Goal: Check status: Check status

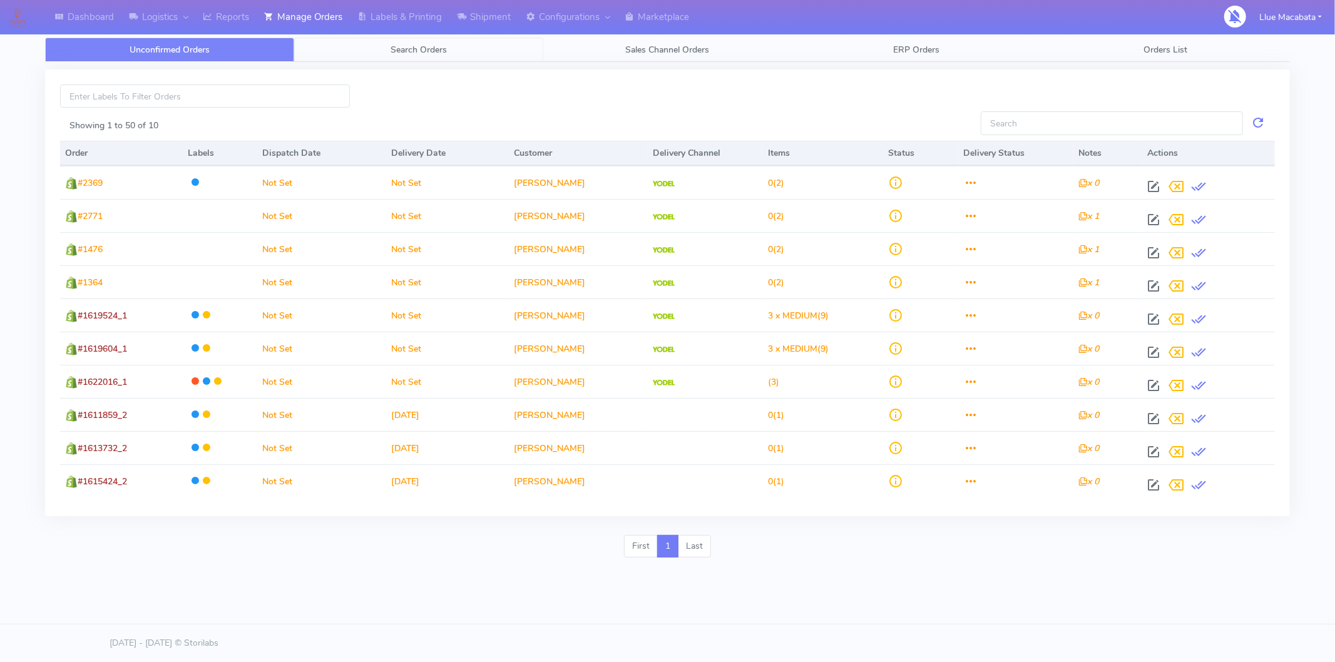
click at [394, 50] on span "Search Orders" at bounding box center [419, 50] width 56 height 12
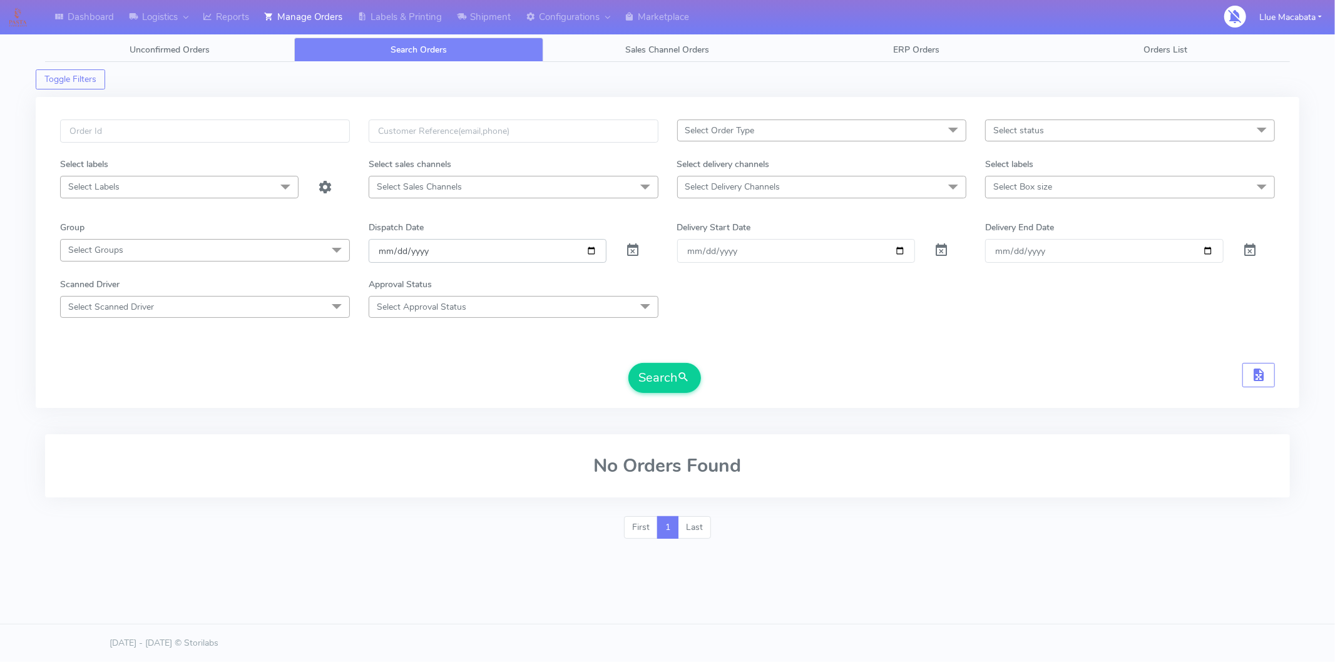
click at [384, 248] on input "[DATE]" at bounding box center [488, 250] width 238 height 23
click at [399, 248] on input "date" at bounding box center [488, 250] width 238 height 23
click at [427, 248] on input "date" at bounding box center [488, 250] width 238 height 23
click at [153, 134] on input "text" at bounding box center [205, 131] width 290 height 23
paste input "1619374"
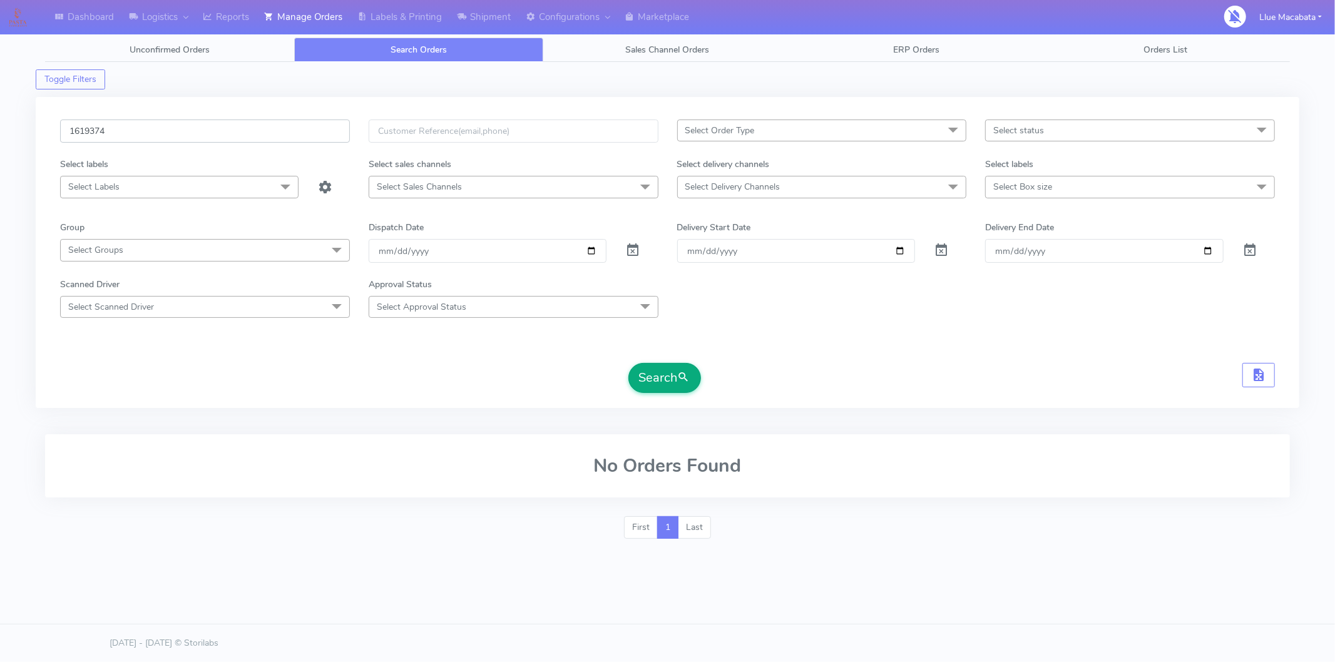
type input "1619374"
click at [665, 374] on button "Search" at bounding box center [664, 378] width 73 height 30
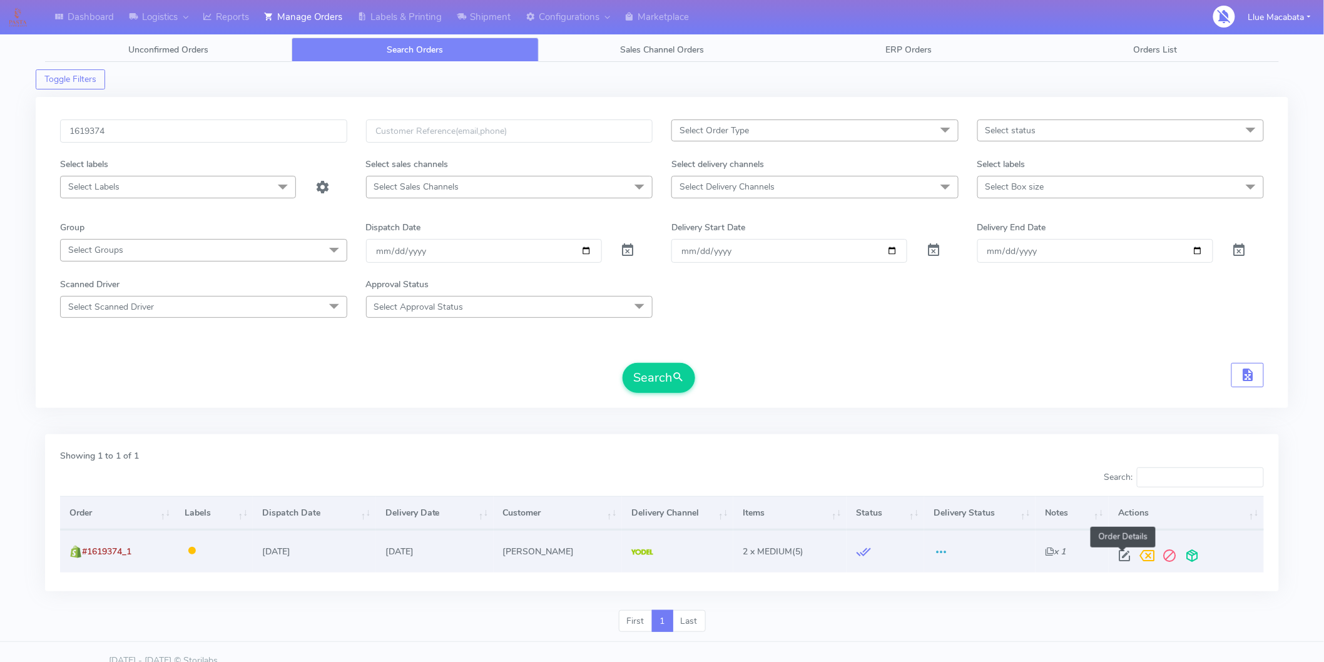
click at [1118, 556] on span at bounding box center [1124, 559] width 23 height 12
select select "5"
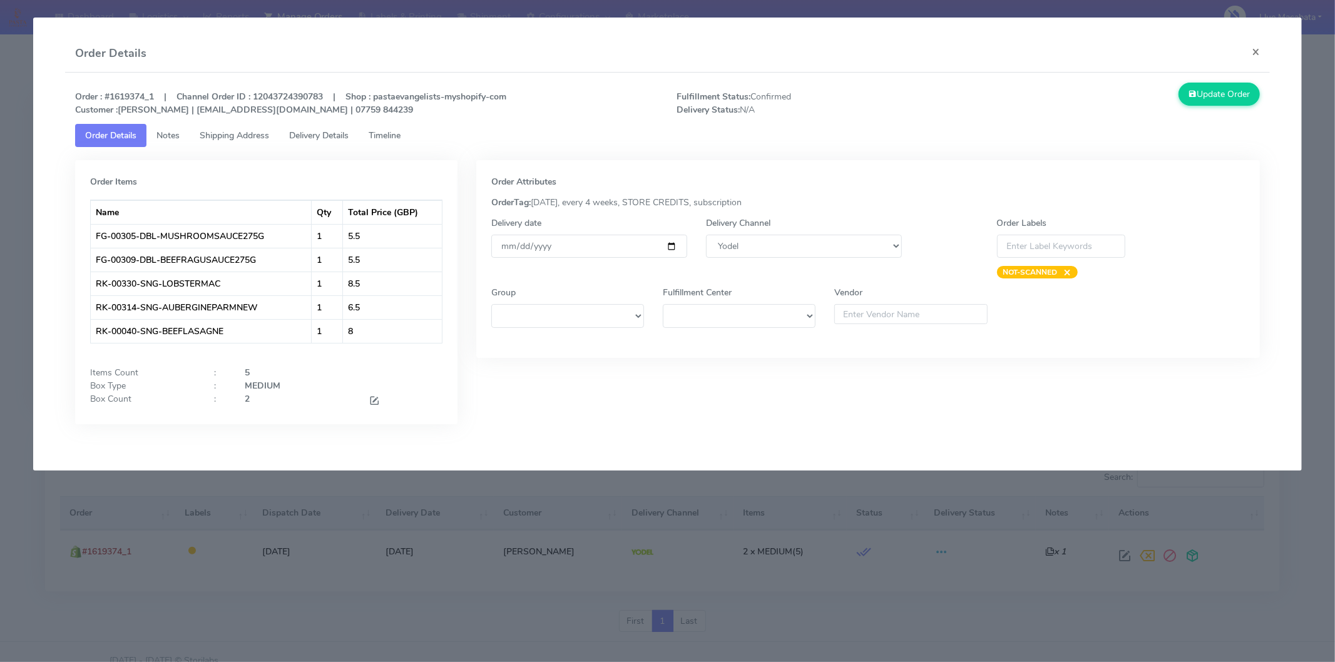
click at [401, 140] on span "Timeline" at bounding box center [385, 136] width 32 height 12
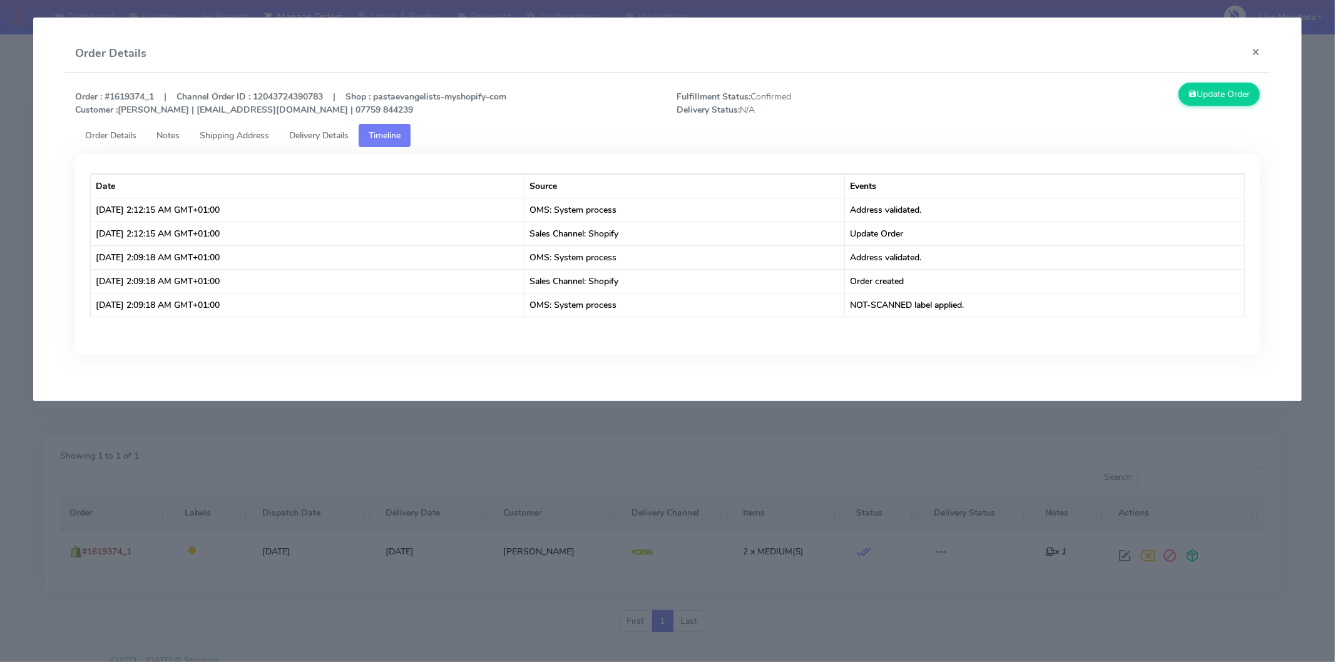
click at [343, 135] on span "Delivery Details" at bounding box center [318, 136] width 59 height 12
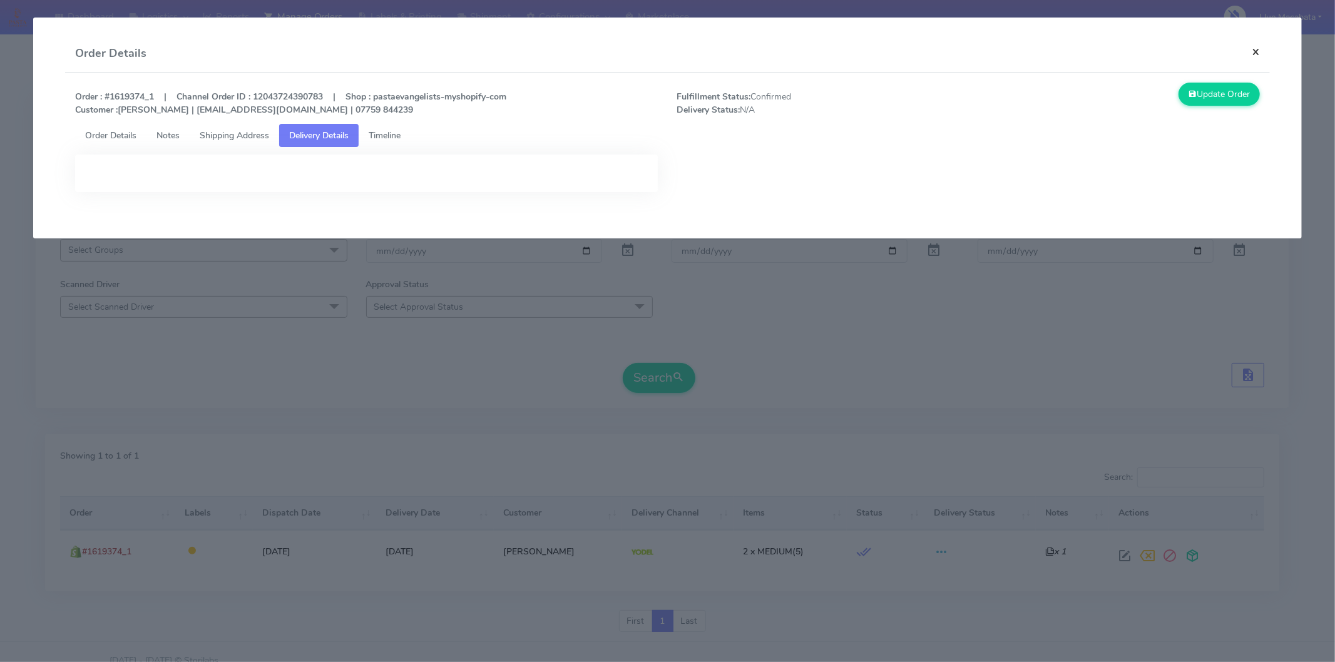
click at [1192, 50] on button "×" at bounding box center [1256, 51] width 28 height 33
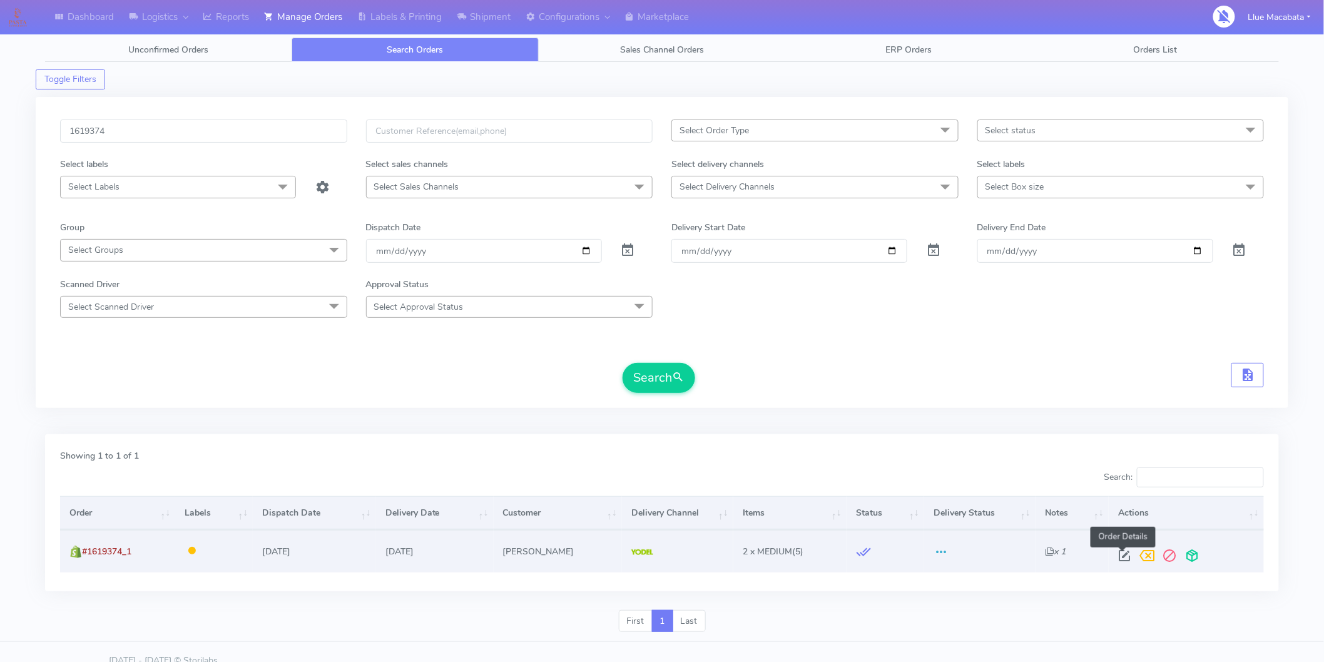
click at [1124, 554] on span at bounding box center [1124, 559] width 23 height 12
select select "5"
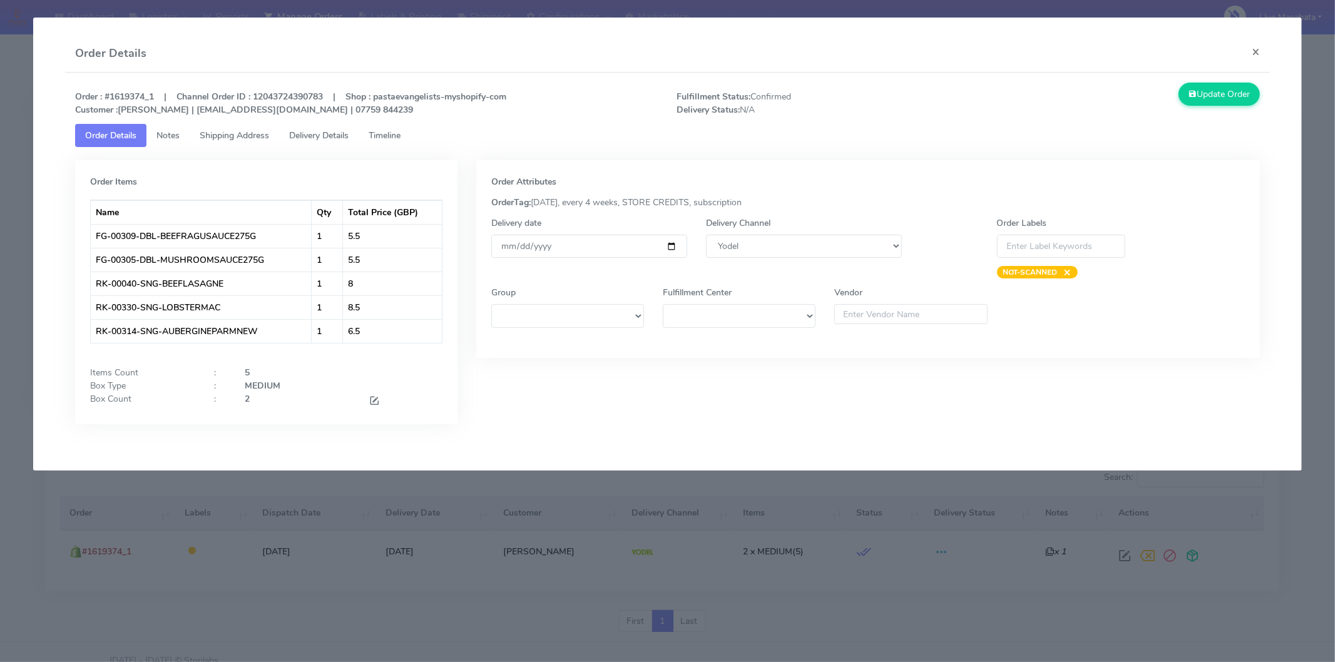
click at [321, 138] on span "Delivery Details" at bounding box center [318, 136] width 59 height 12
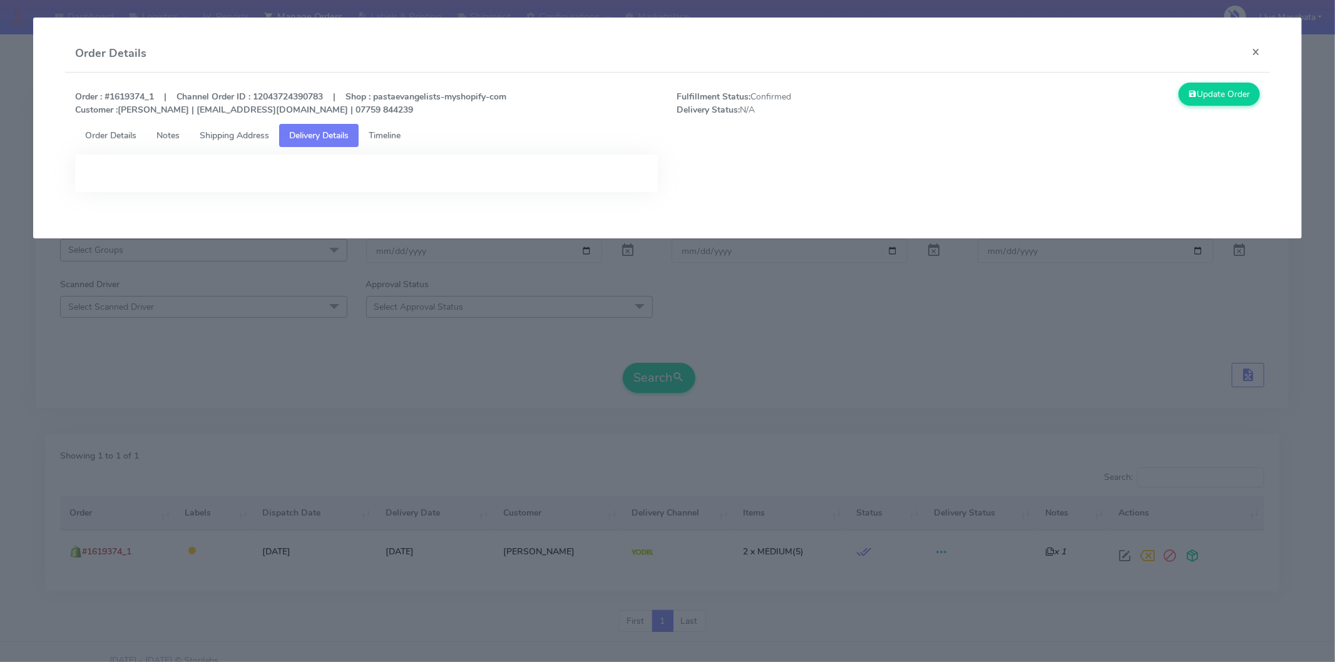
click at [387, 141] on link "Timeline" at bounding box center [385, 135] width 52 height 23
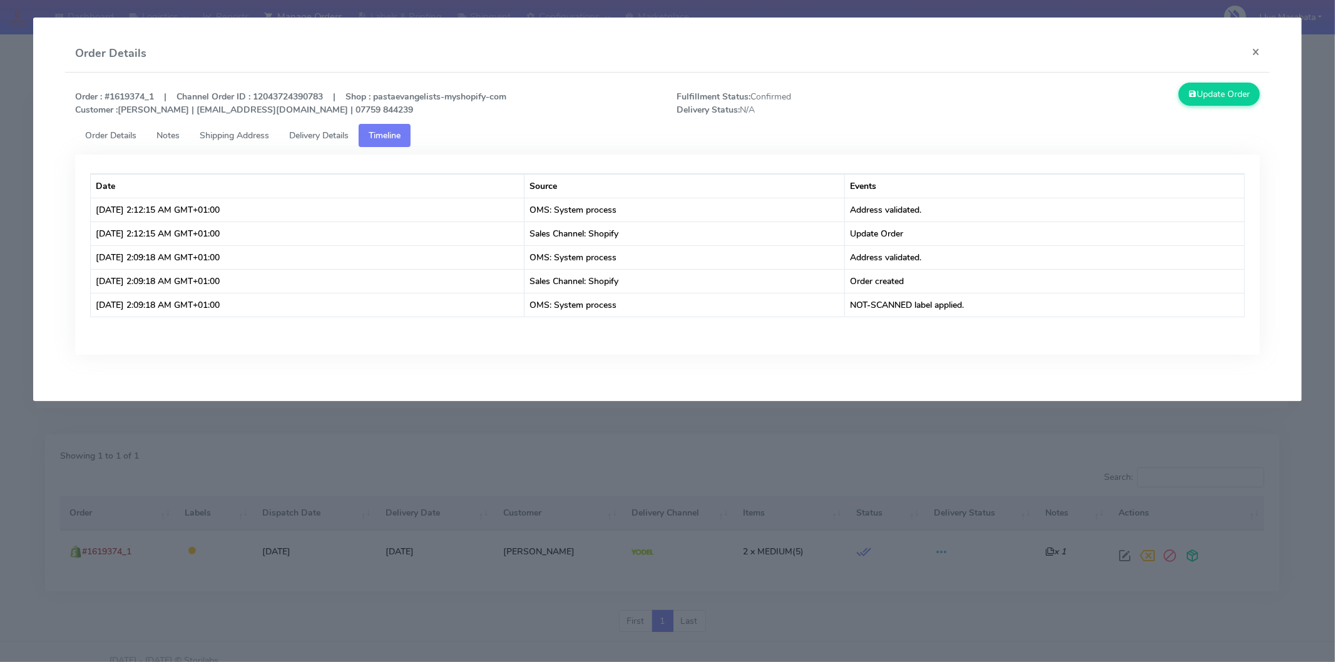
click at [227, 135] on span "Shipping Address" at bounding box center [234, 136] width 69 height 12
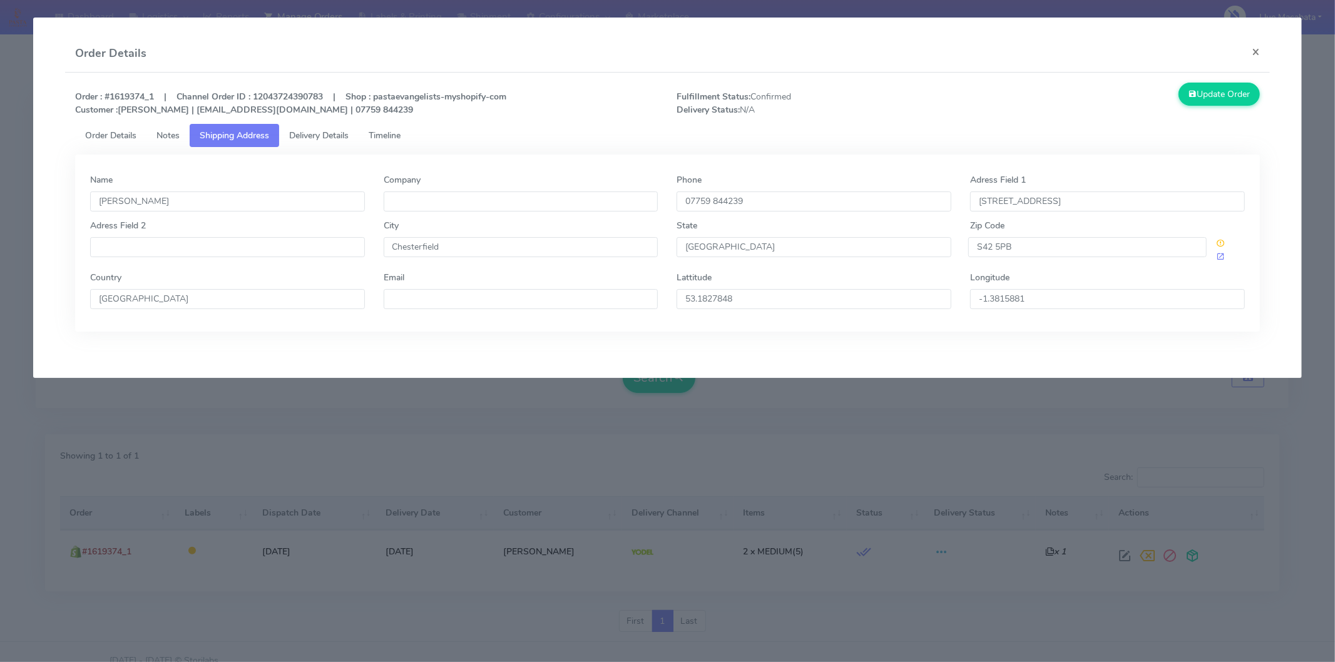
click at [115, 131] on span "Order Details" at bounding box center [110, 136] width 51 height 12
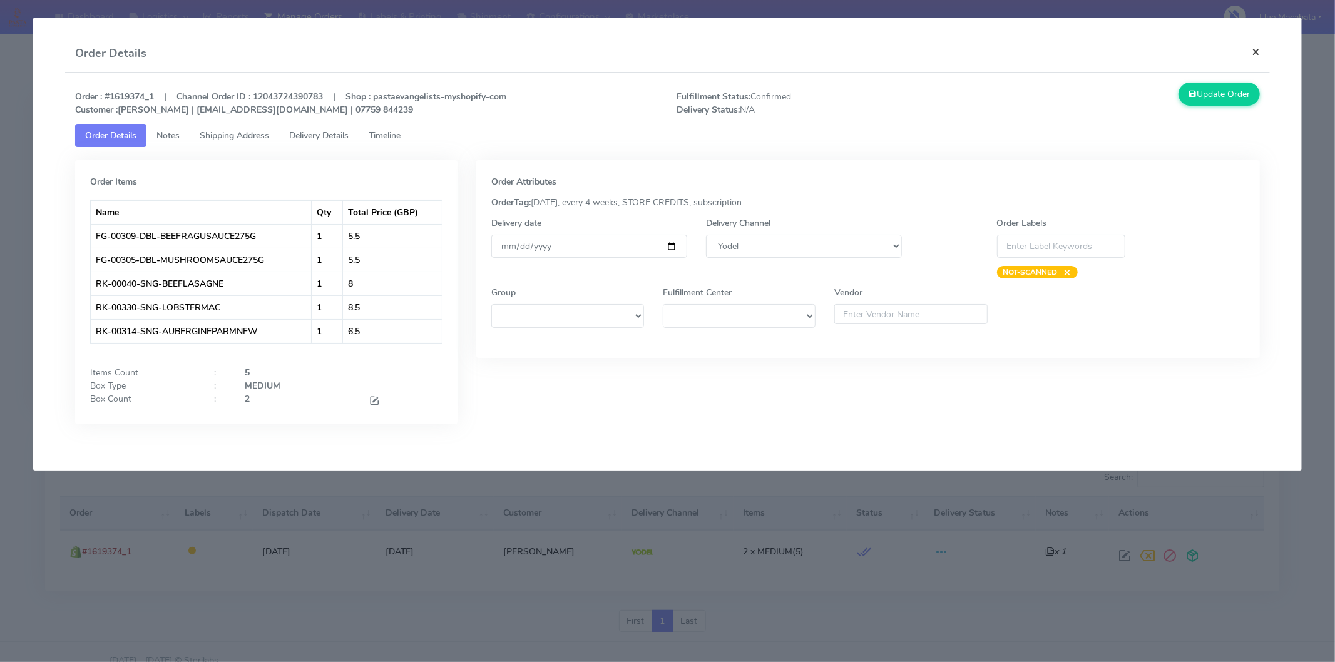
click at [1192, 51] on button "×" at bounding box center [1256, 51] width 28 height 33
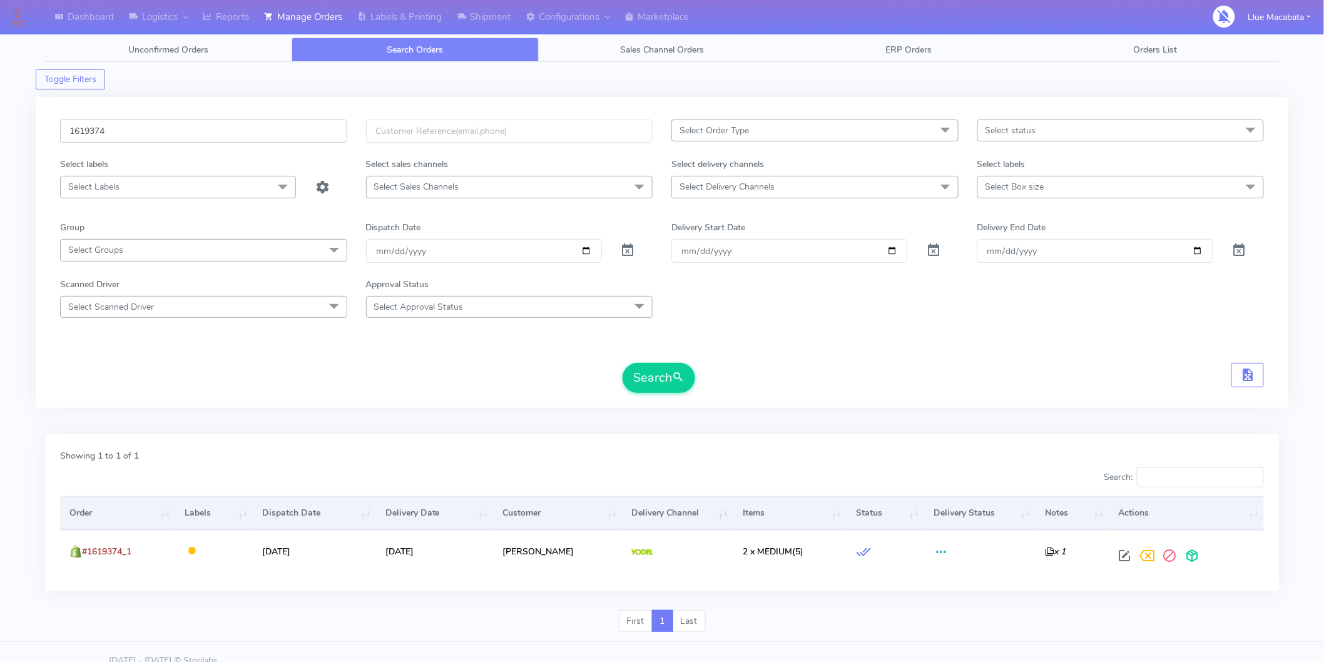
click at [126, 122] on input "1619374" at bounding box center [203, 131] width 287 height 23
paste input "7875"
type input "1617875"
drag, startPoint x: 651, startPoint y: 382, endPoint x: 637, endPoint y: 380, distance: 14.5
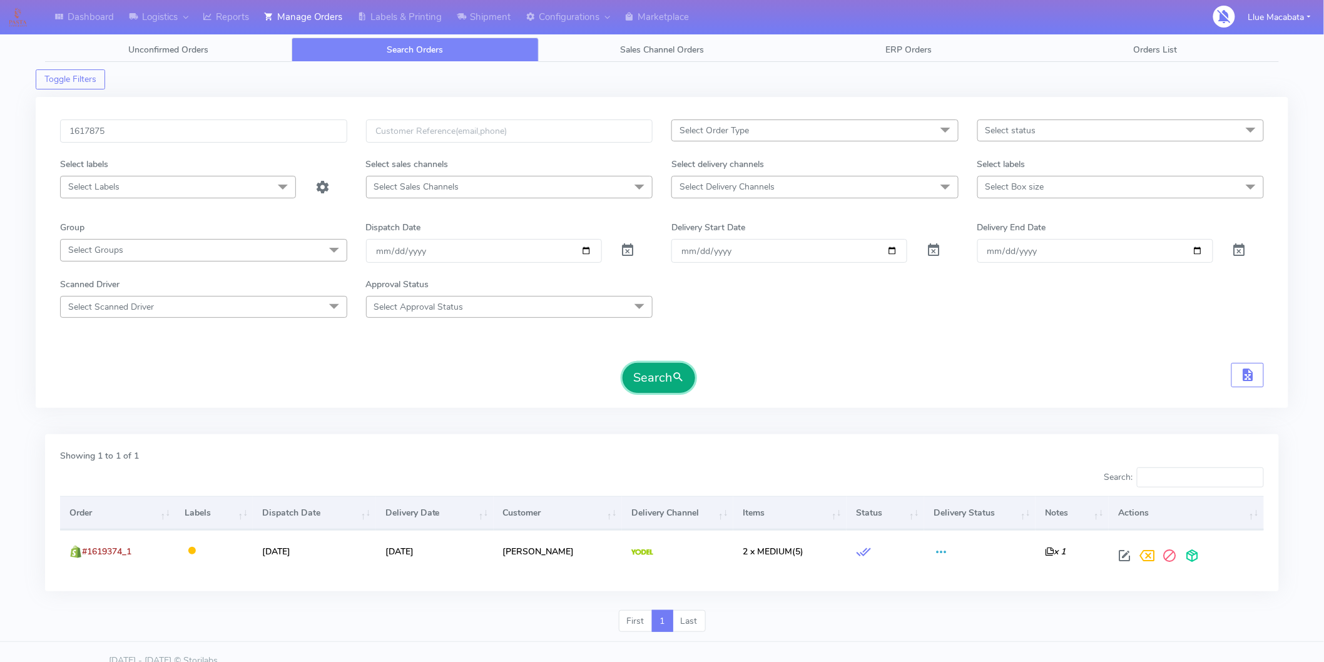
click at [651, 381] on button "Search" at bounding box center [659, 378] width 73 height 30
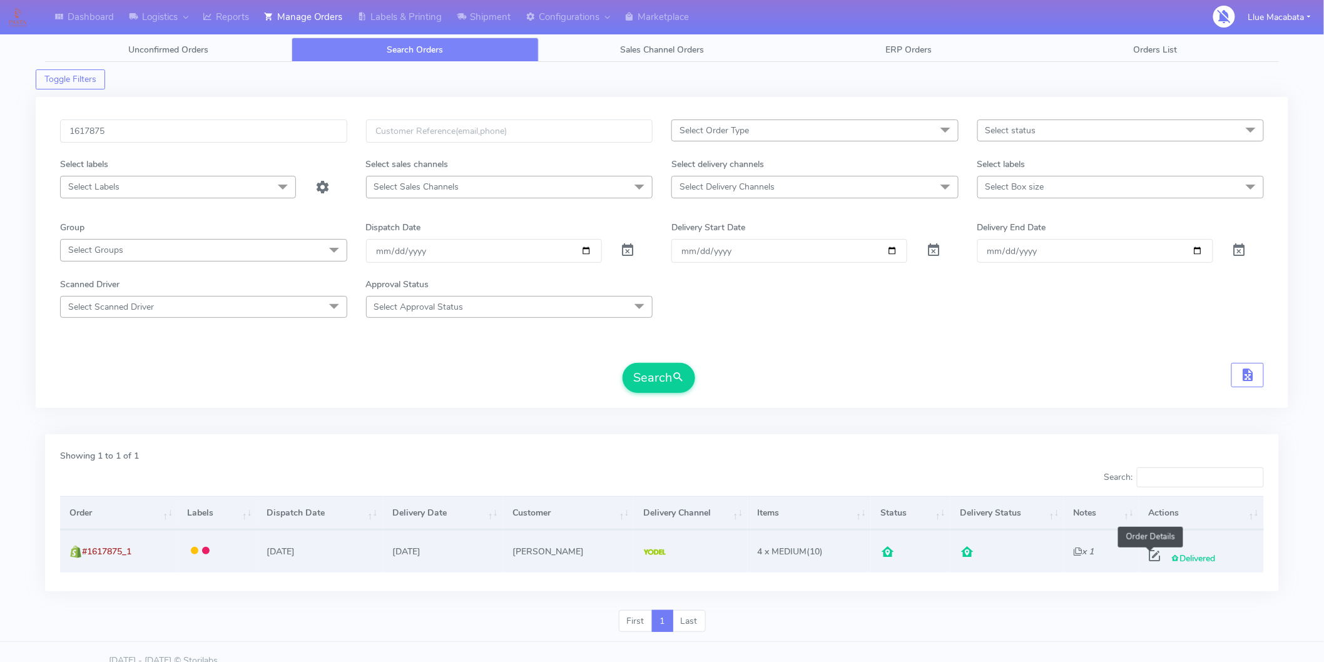
click at [1154, 557] on span at bounding box center [1155, 559] width 23 height 12
select select "5"
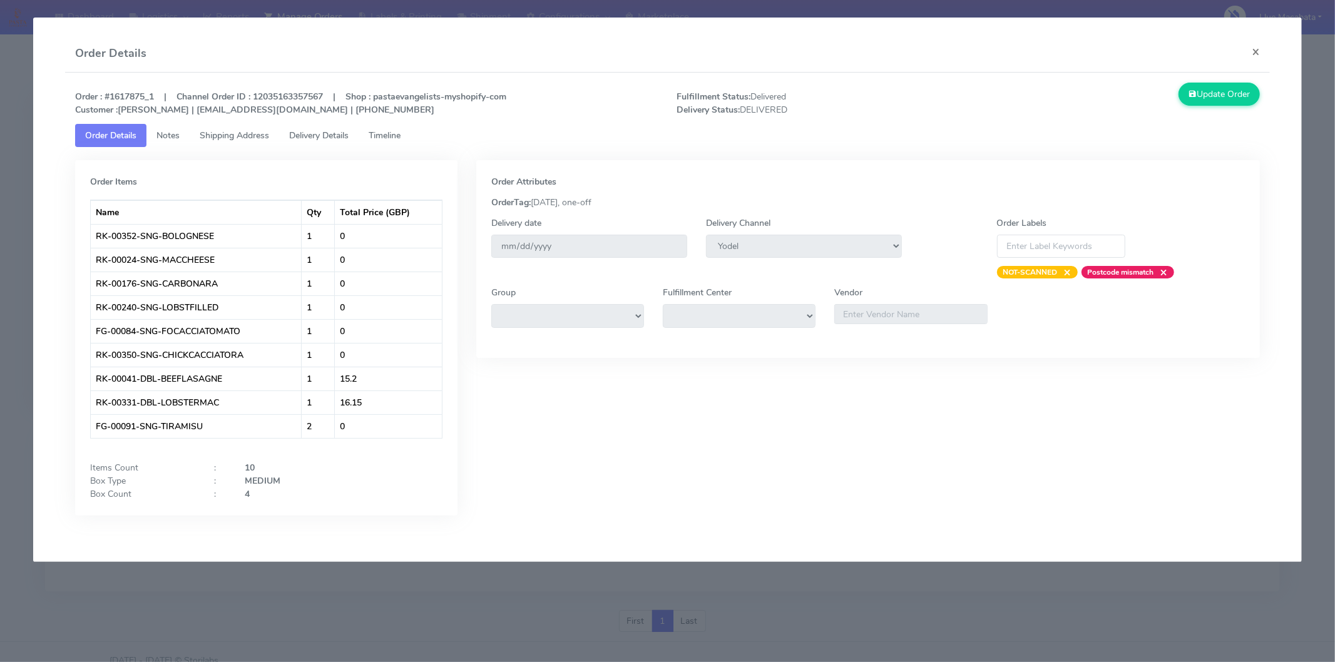
click at [388, 133] on span "Timeline" at bounding box center [385, 136] width 32 height 12
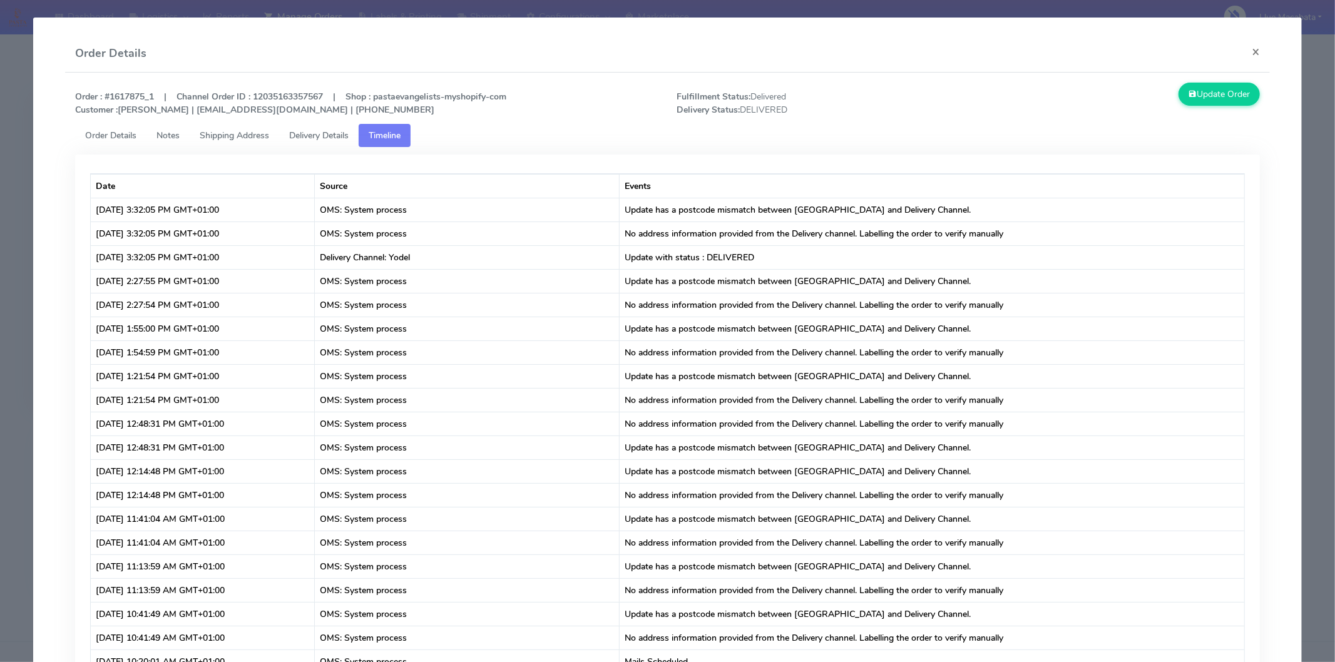
click at [332, 130] on span "Delivery Details" at bounding box center [318, 136] width 59 height 12
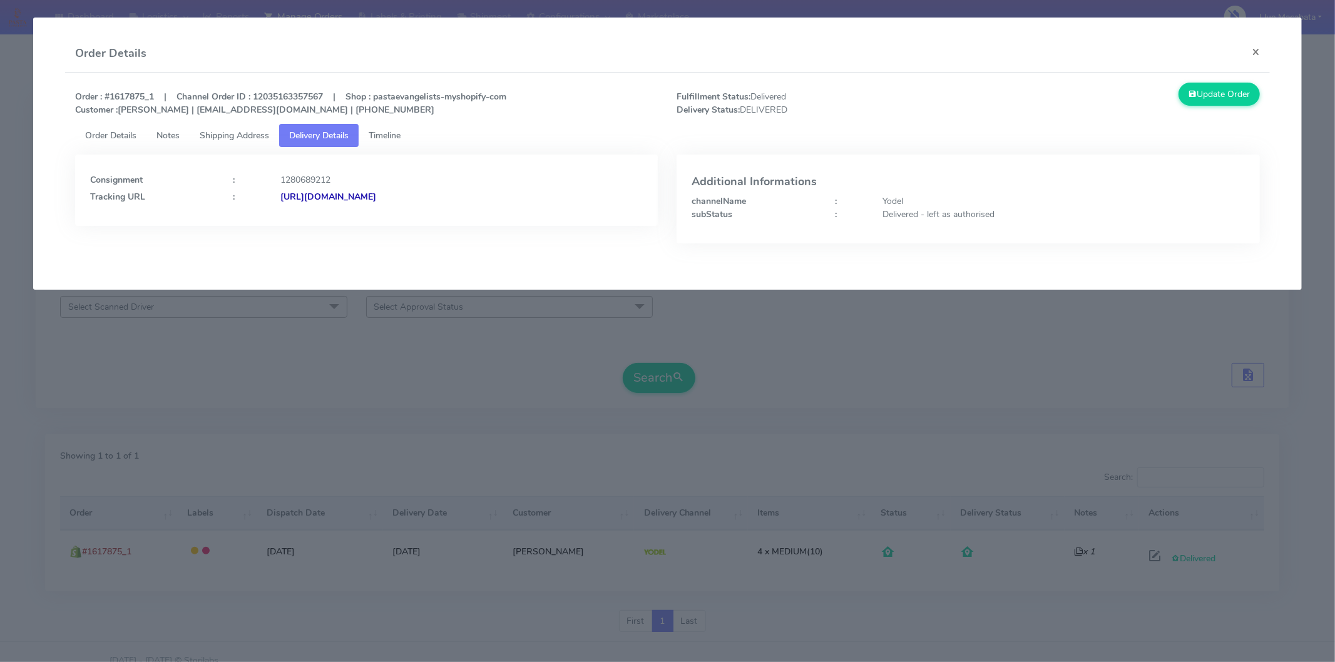
click at [247, 126] on link "Shipping Address" at bounding box center [235, 135] width 90 height 23
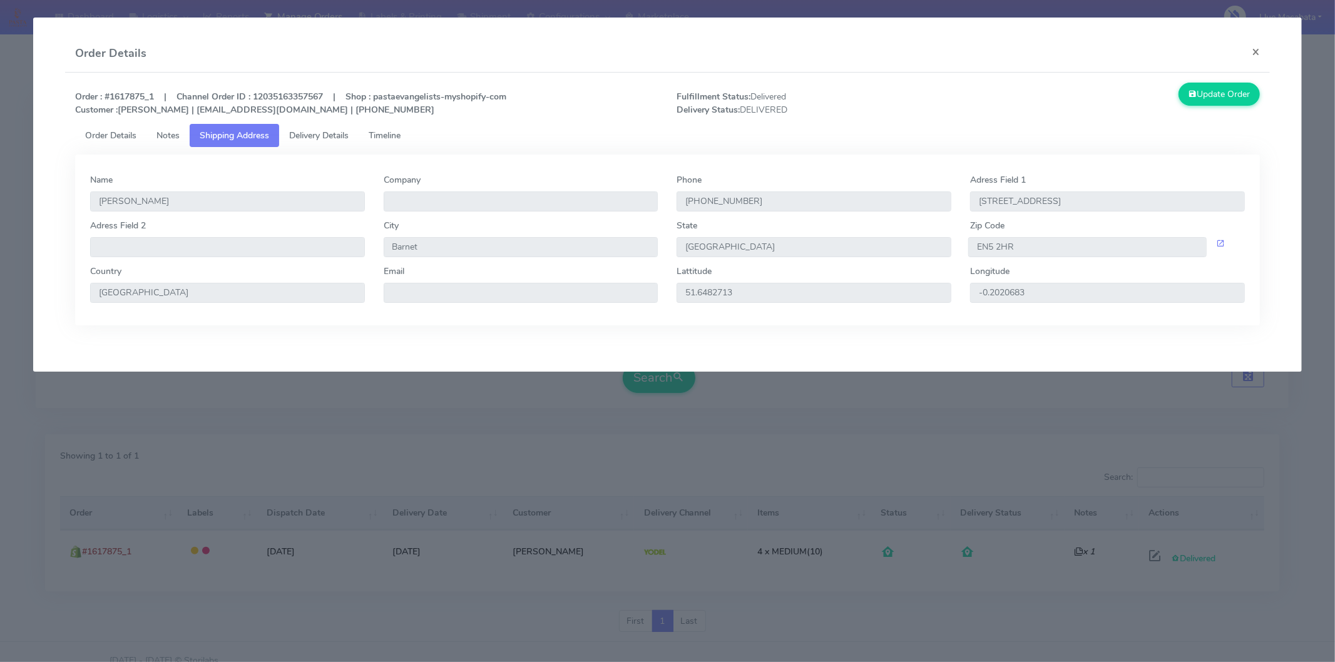
click at [95, 127] on link "Order Details" at bounding box center [110, 135] width 71 height 23
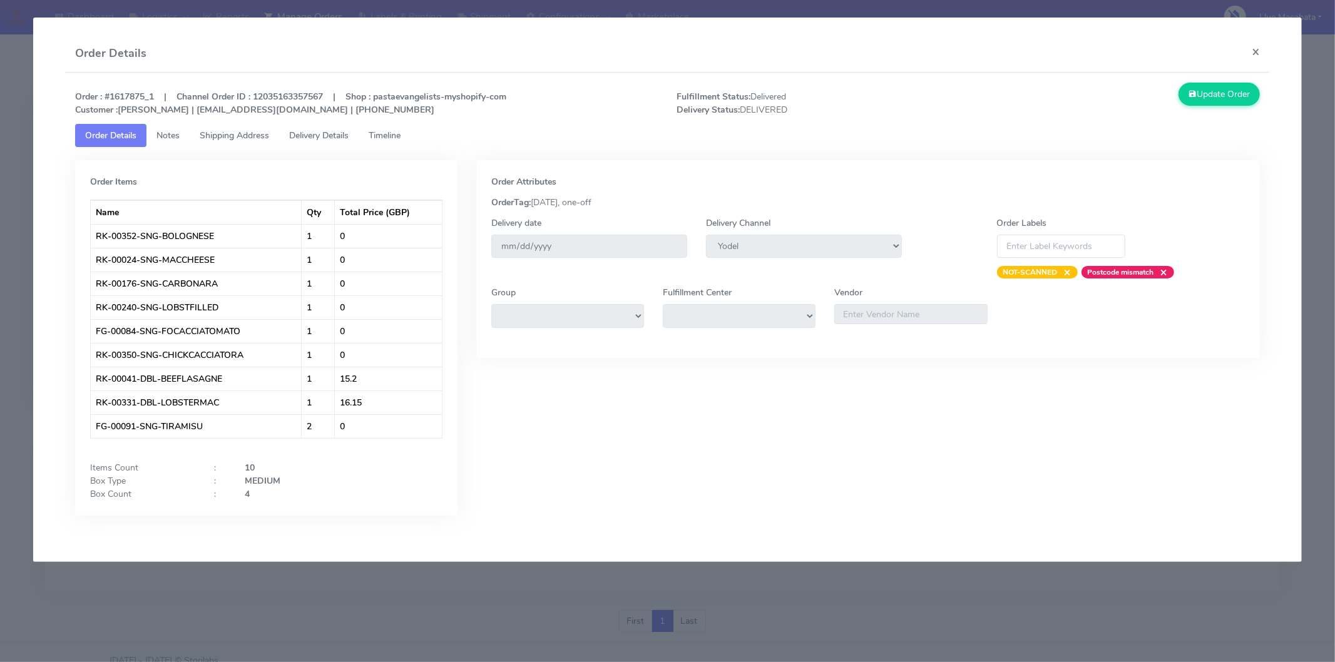
click at [175, 130] on span "Notes" at bounding box center [167, 136] width 23 height 12
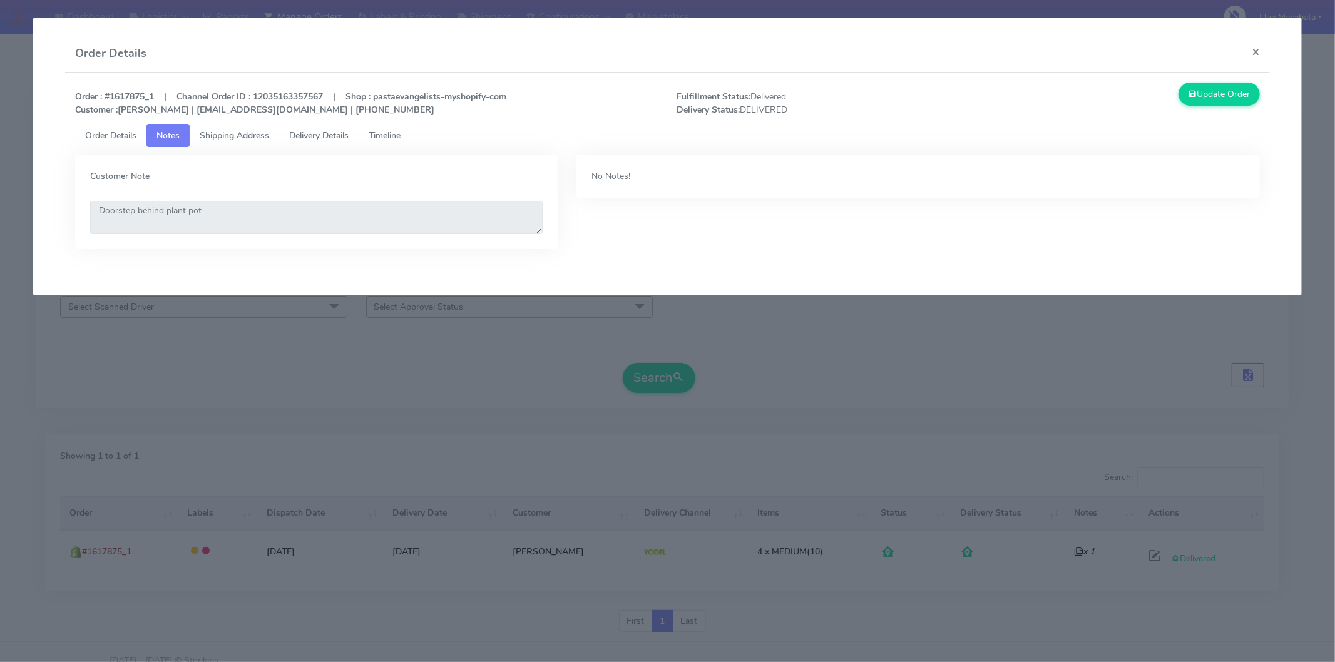
click at [238, 126] on link "Shipping Address" at bounding box center [235, 135] width 90 height 23
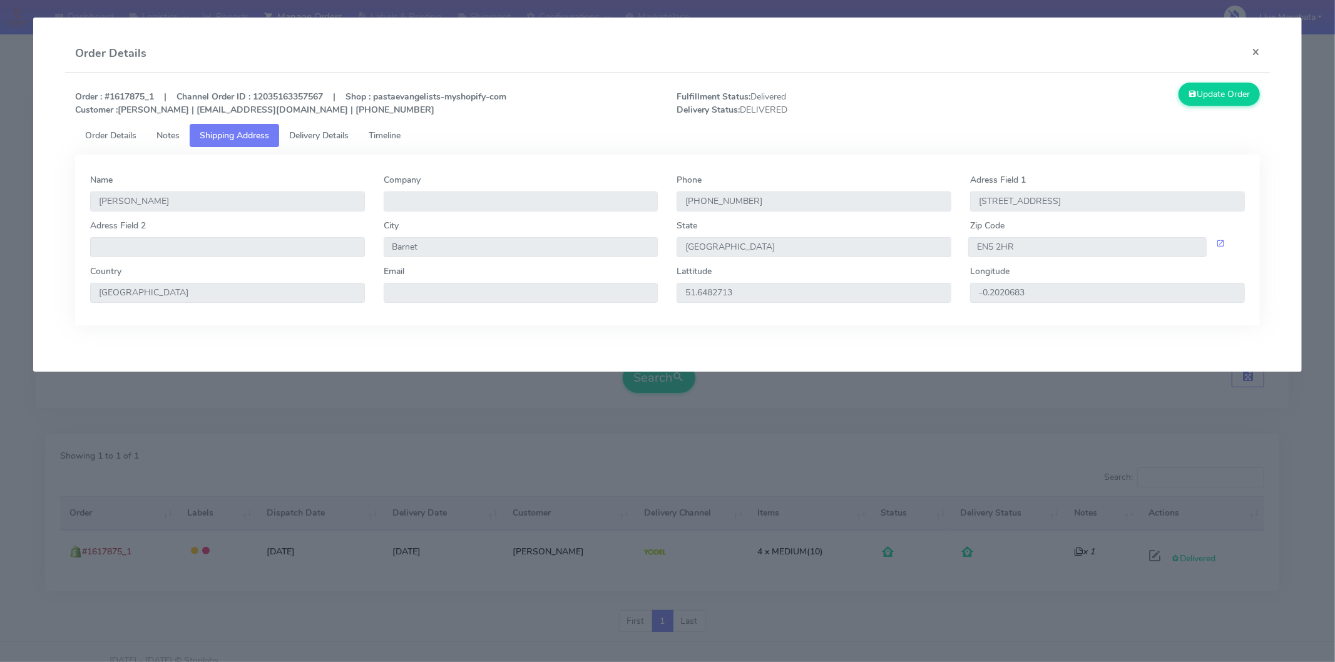
click at [328, 133] on span "Delivery Details" at bounding box center [318, 136] width 59 height 12
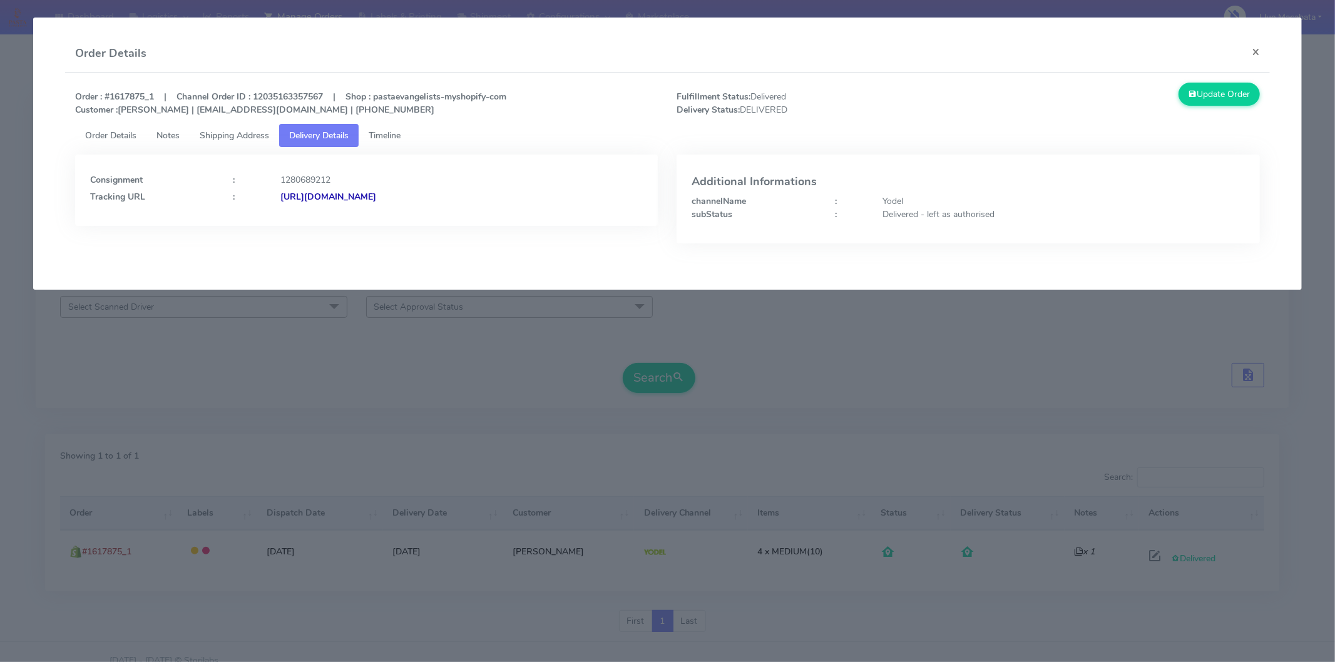
click at [397, 135] on span "Timeline" at bounding box center [385, 136] width 32 height 12
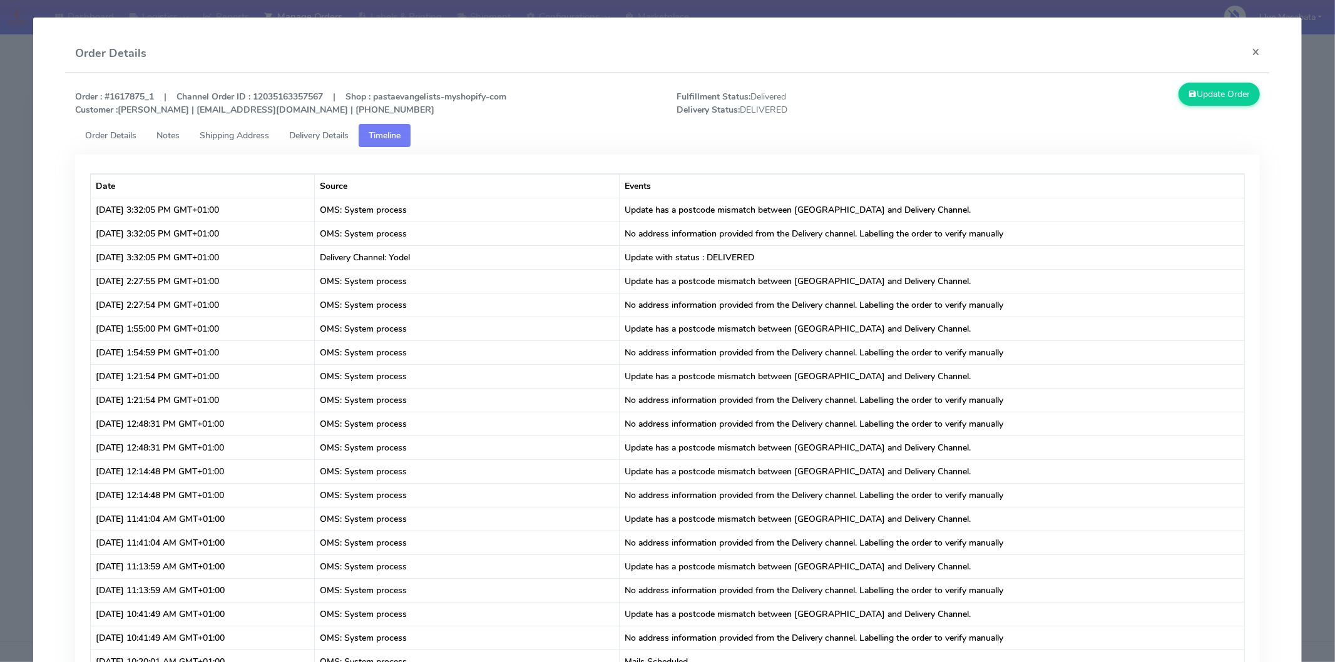
click at [211, 138] on span "Shipping Address" at bounding box center [234, 136] width 69 height 12
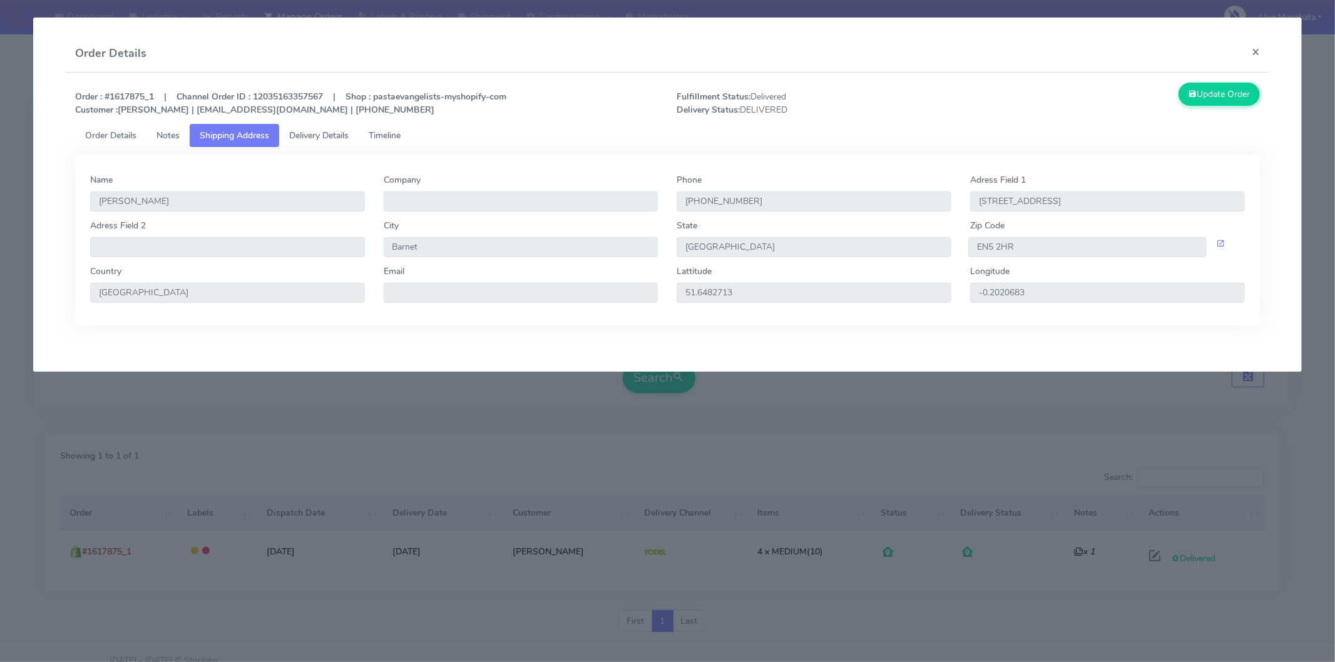
click at [107, 135] on span "Order Details" at bounding box center [110, 136] width 51 height 12
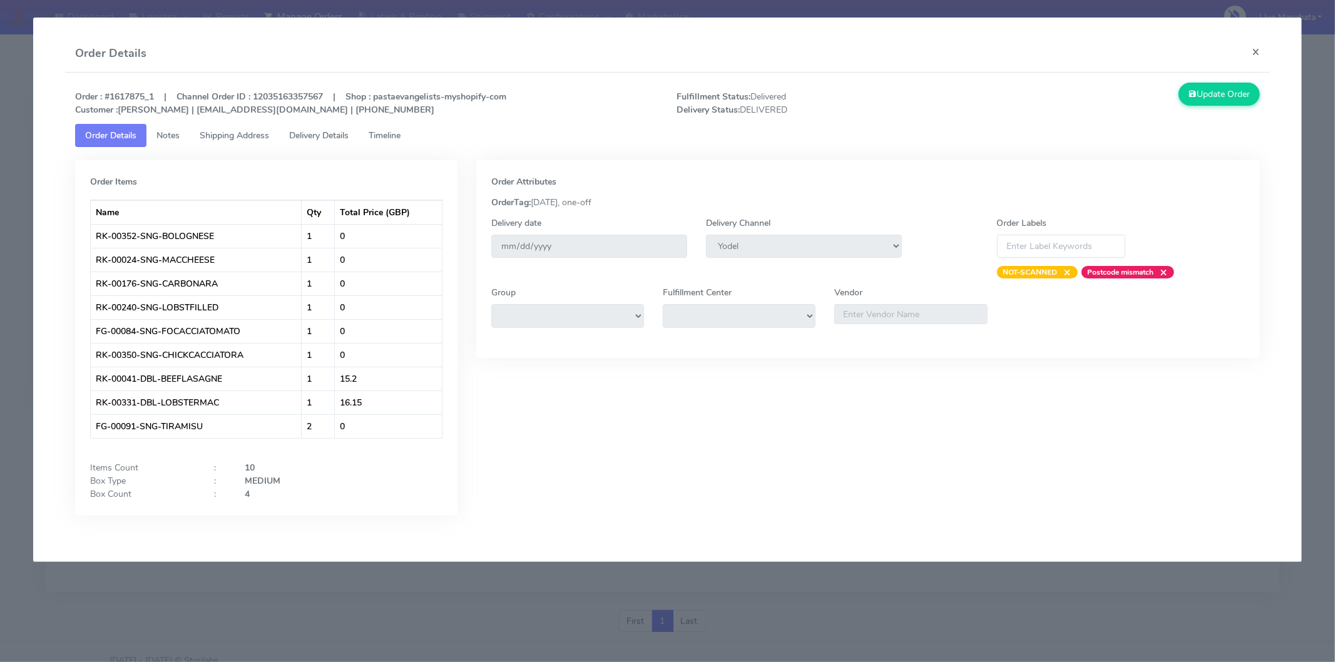
click at [177, 133] on span "Notes" at bounding box center [167, 136] width 23 height 12
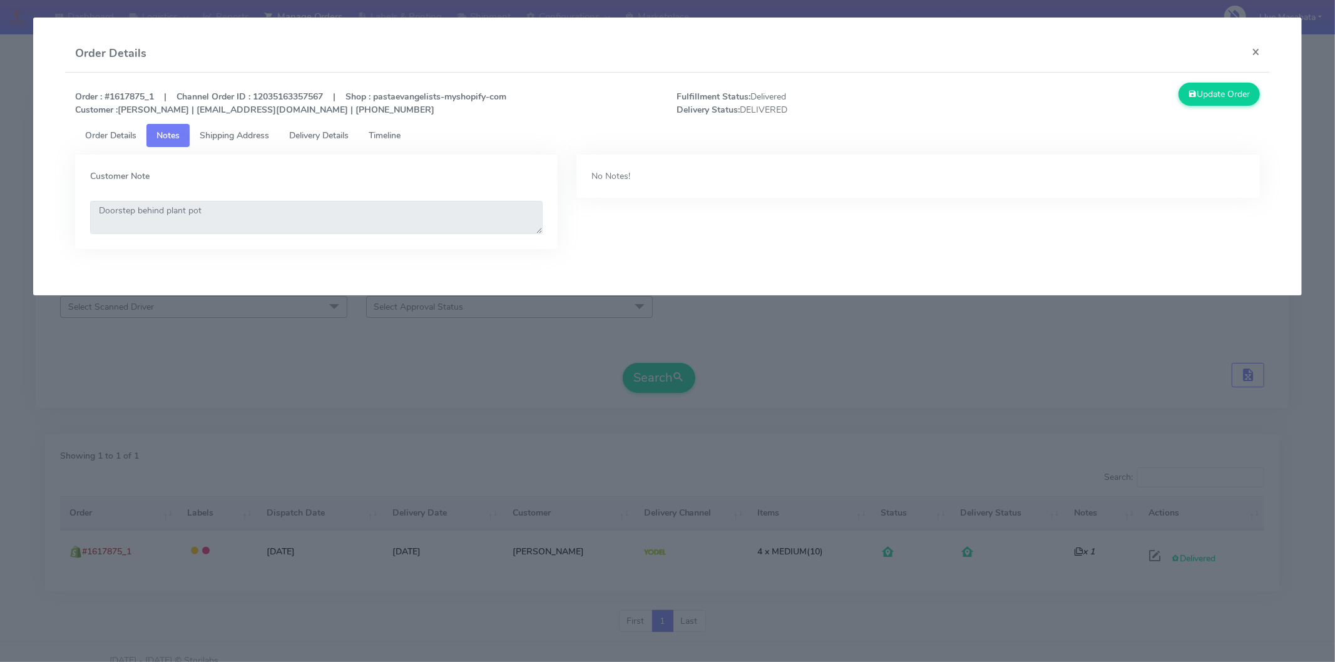
click at [233, 138] on span "Shipping Address" at bounding box center [234, 136] width 69 height 12
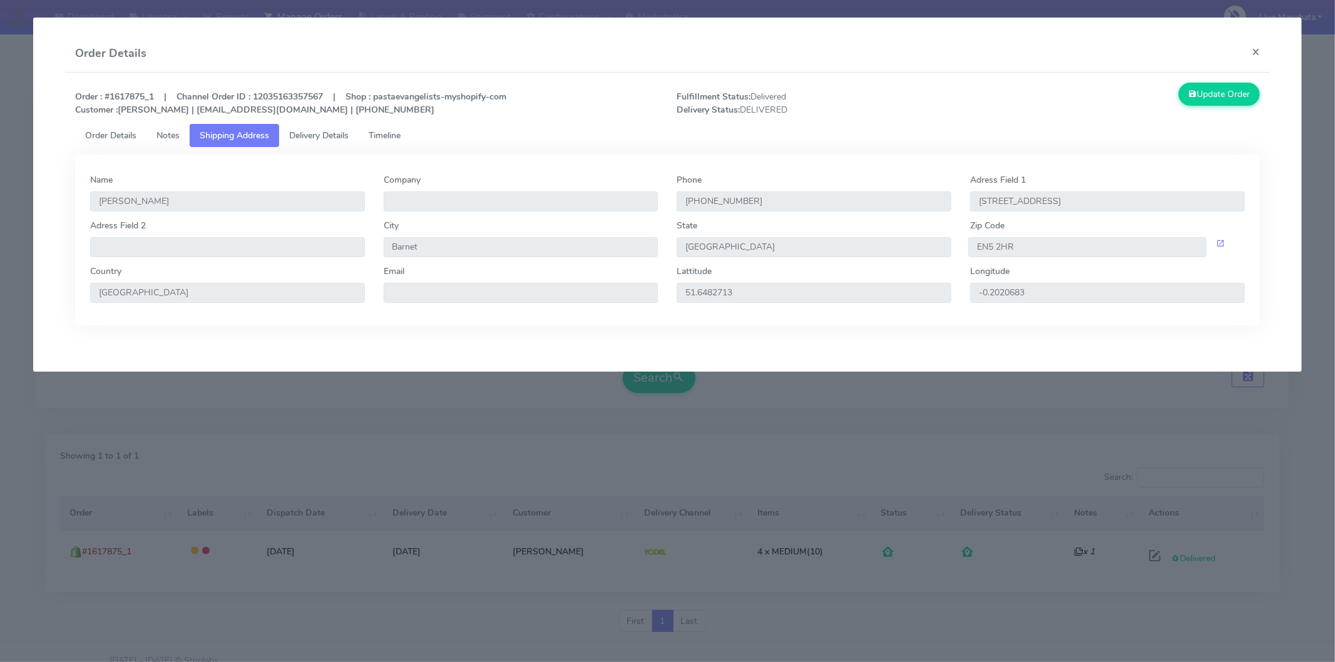
click at [315, 133] on span "Delivery Details" at bounding box center [318, 136] width 59 height 12
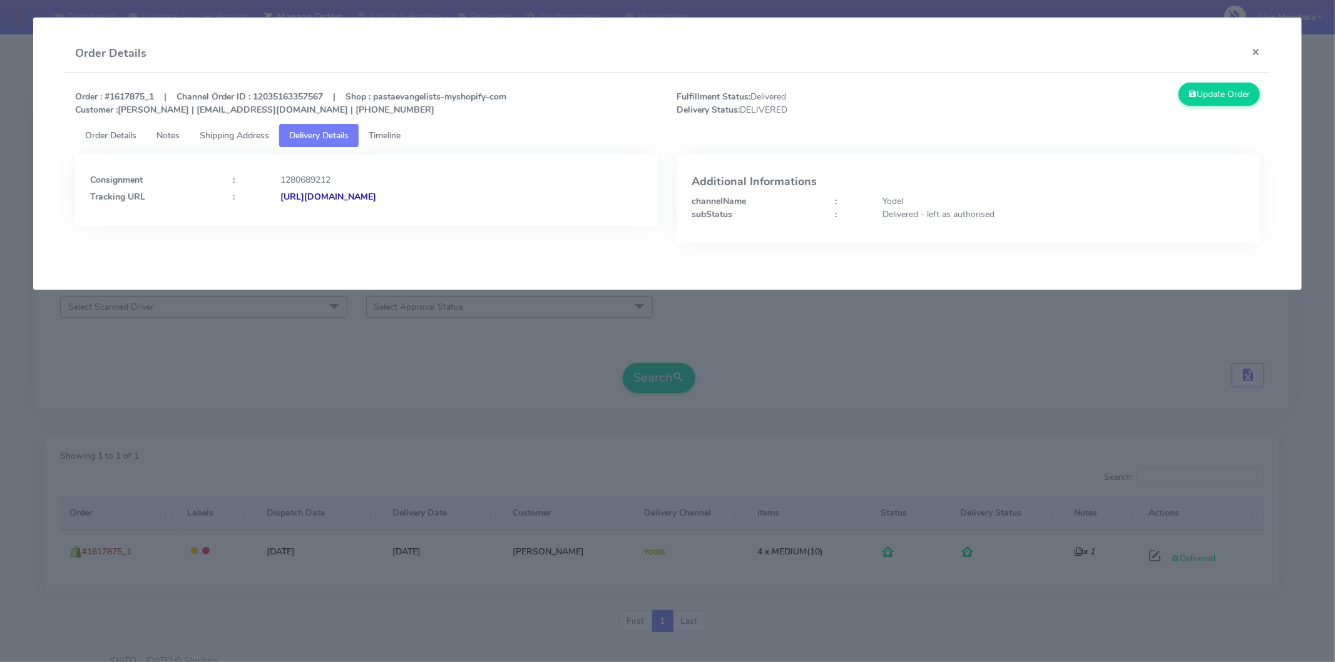
click at [391, 133] on span "Timeline" at bounding box center [385, 136] width 32 height 12
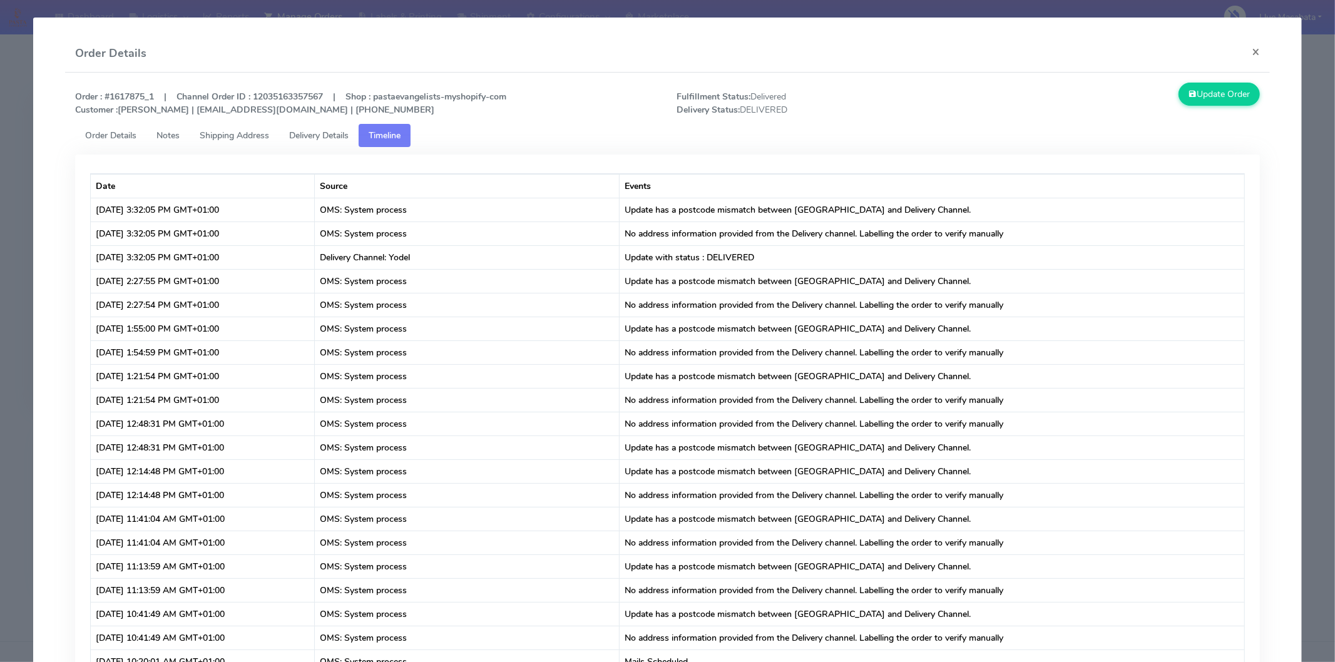
drag, startPoint x: 332, startPoint y: 135, endPoint x: 317, endPoint y: 140, distance: 16.0
click at [332, 135] on span "Delivery Details" at bounding box center [318, 136] width 59 height 12
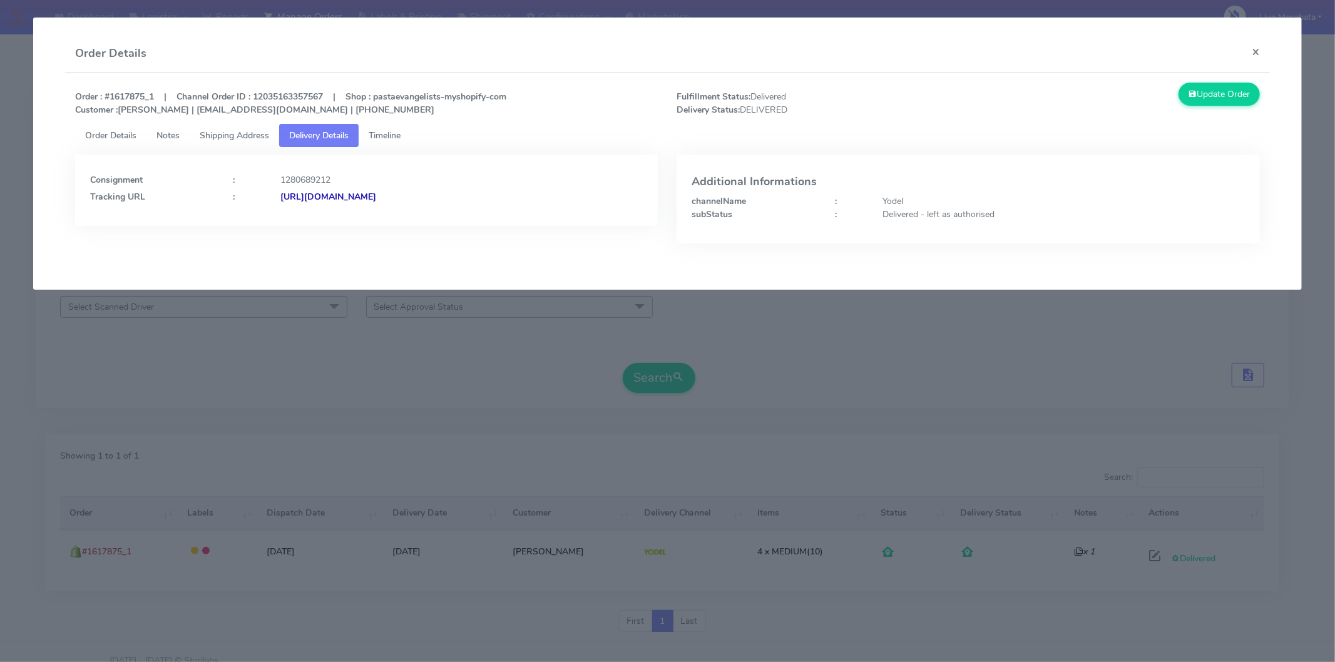
click at [376, 194] on strong "[URL][DOMAIN_NAME]" at bounding box center [328, 197] width 96 height 12
click at [1192, 49] on button "×" at bounding box center [1256, 51] width 28 height 33
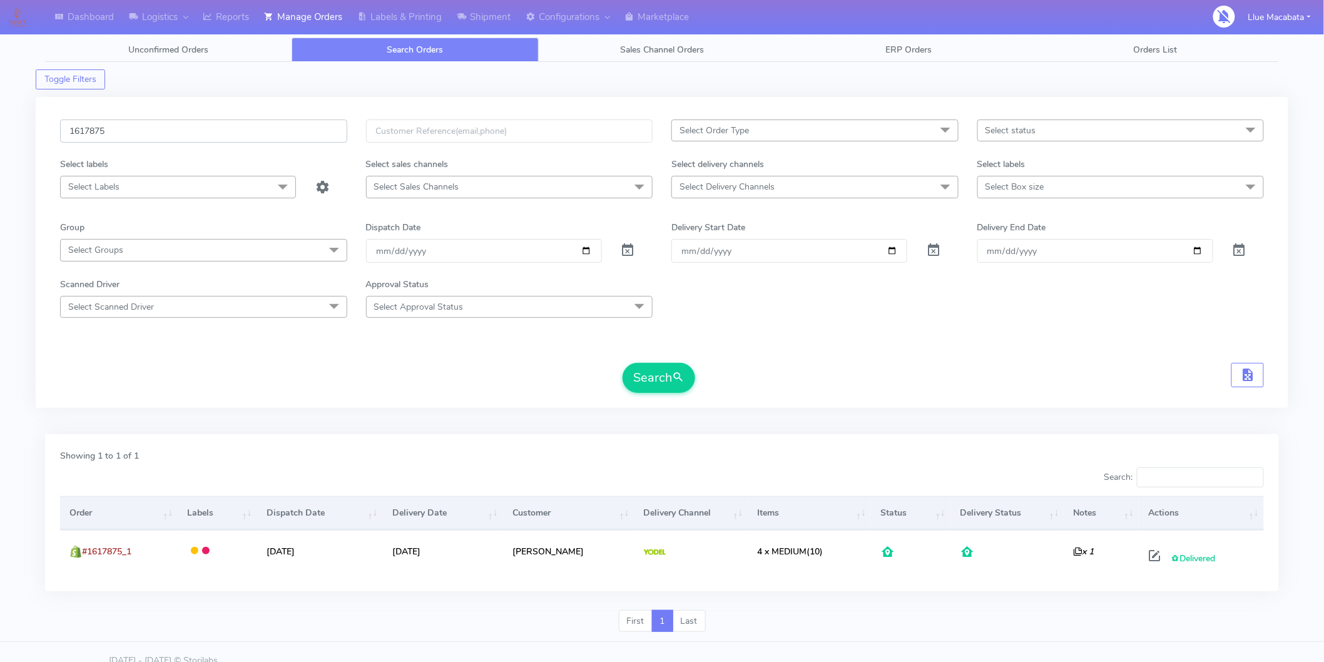
click at [164, 122] on input "1617875" at bounding box center [203, 131] width 287 height 23
paste input "9497"
type input "1619497"
click at [658, 382] on button "Search" at bounding box center [659, 378] width 73 height 30
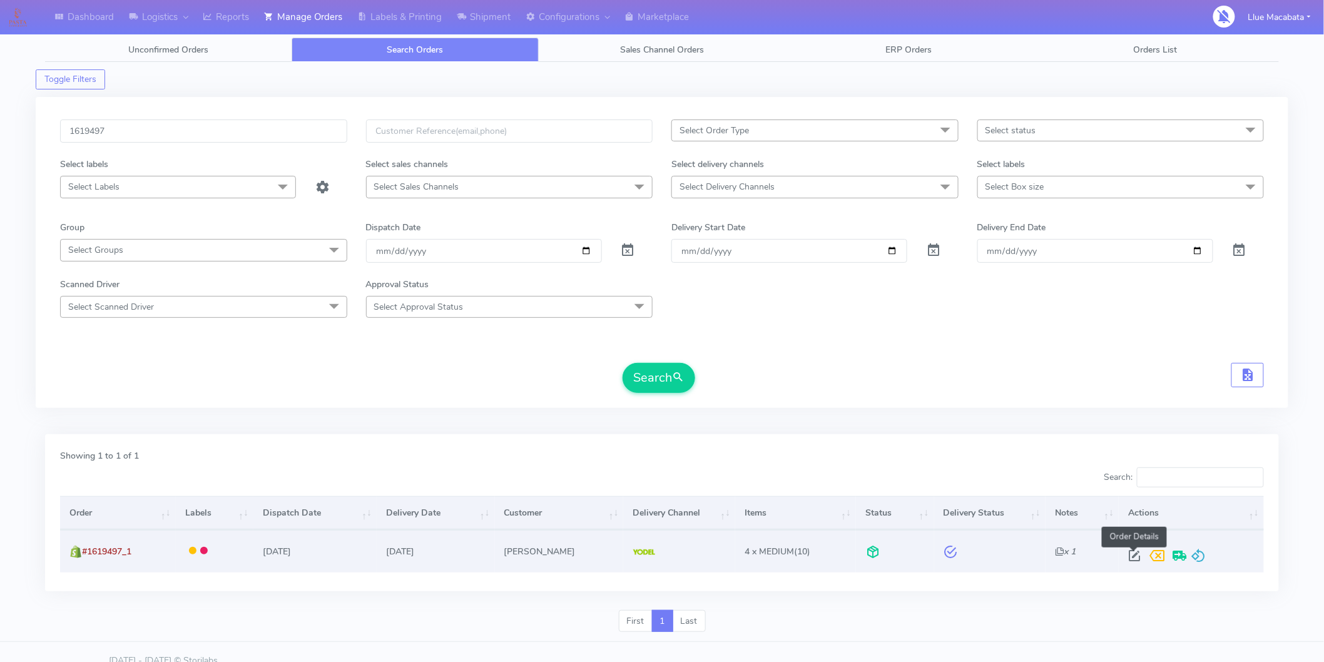
click at [1130, 555] on span at bounding box center [1134, 559] width 23 height 12
select select "5"
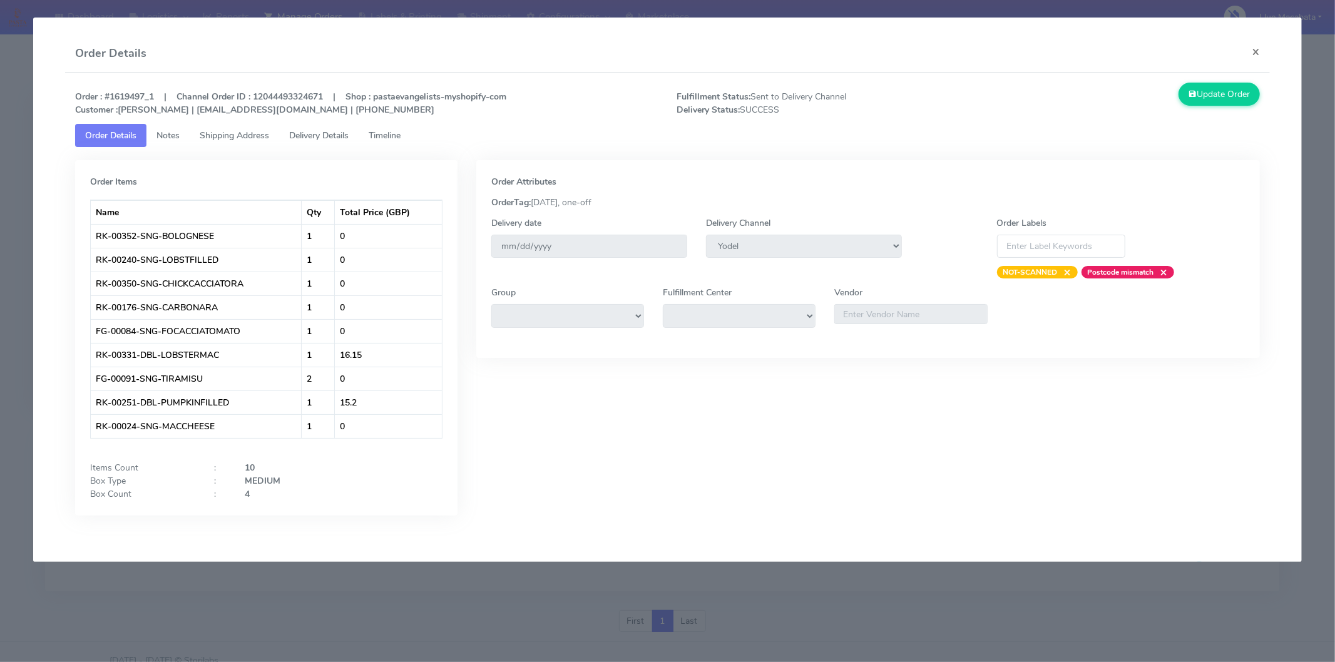
drag, startPoint x: 392, startPoint y: 135, endPoint x: 382, endPoint y: 146, distance: 14.6
click at [391, 135] on span "Timeline" at bounding box center [385, 136] width 32 height 12
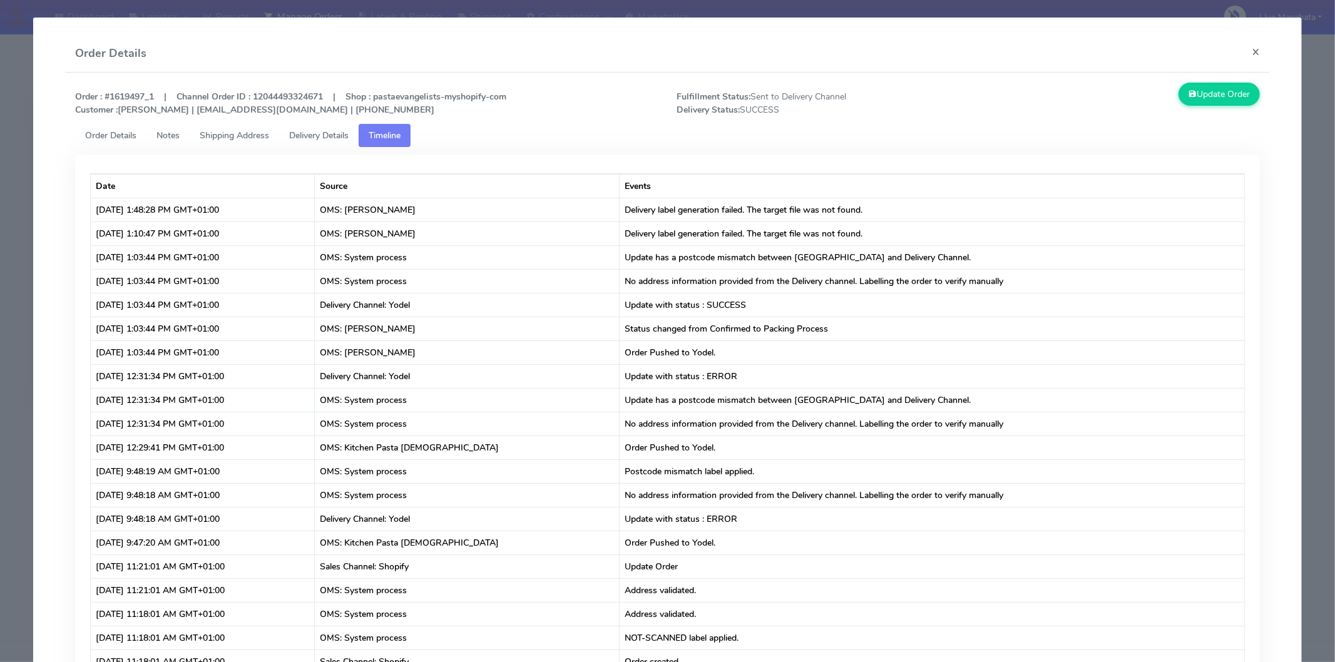
click at [339, 131] on span "Delivery Details" at bounding box center [318, 136] width 59 height 12
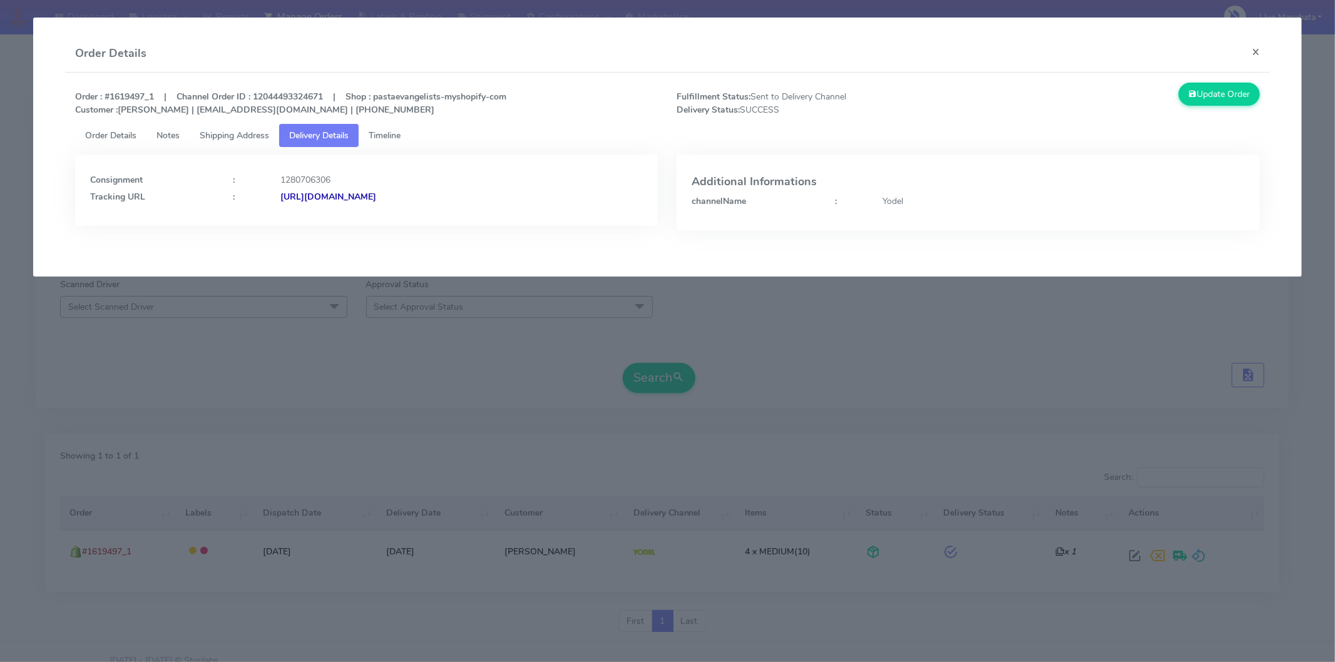
click at [376, 198] on strong "[URL][DOMAIN_NAME]" at bounding box center [328, 197] width 96 height 12
click at [399, 131] on span "Timeline" at bounding box center [385, 136] width 32 height 12
